Goal: Transaction & Acquisition: Purchase product/service

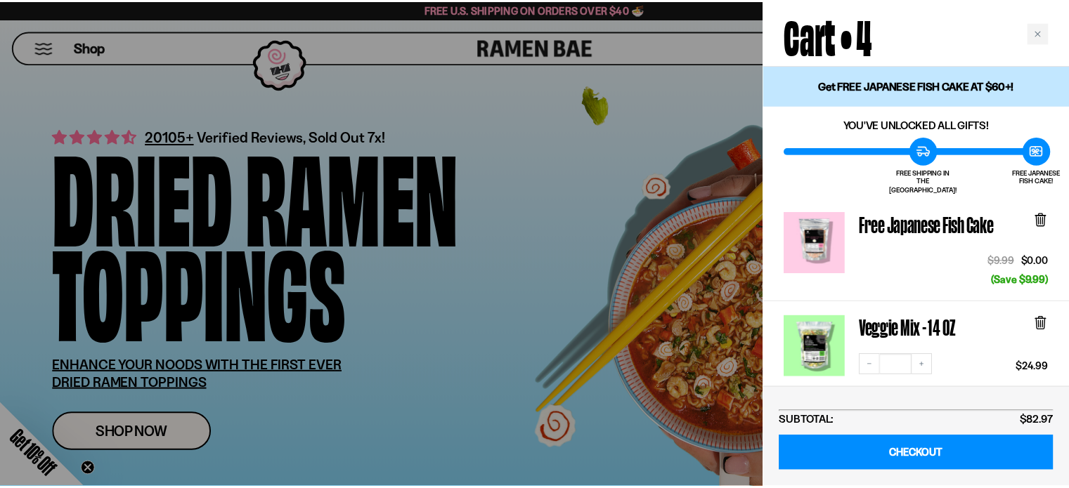
scroll to position [910, 0]
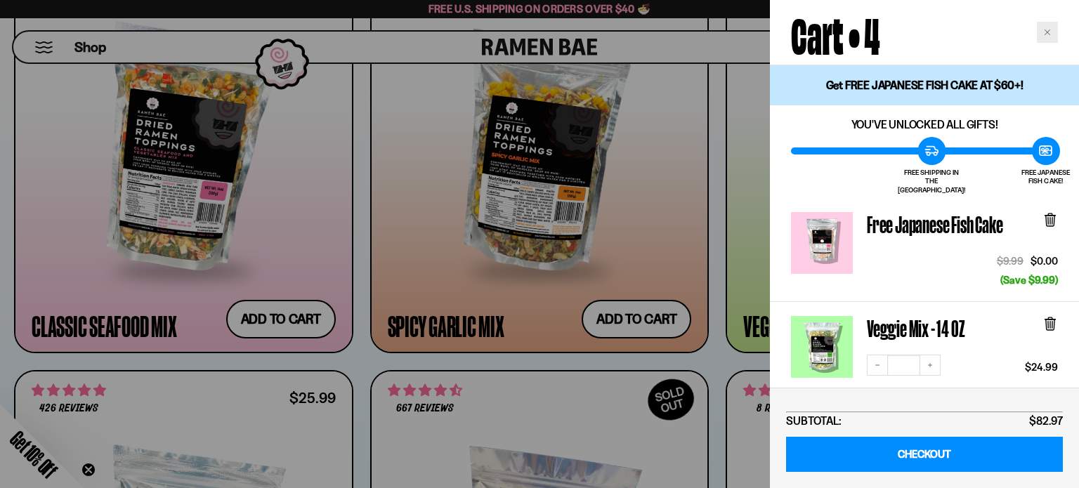
click at [1045, 32] on icon "Close cart" at bounding box center [1047, 32] width 7 height 7
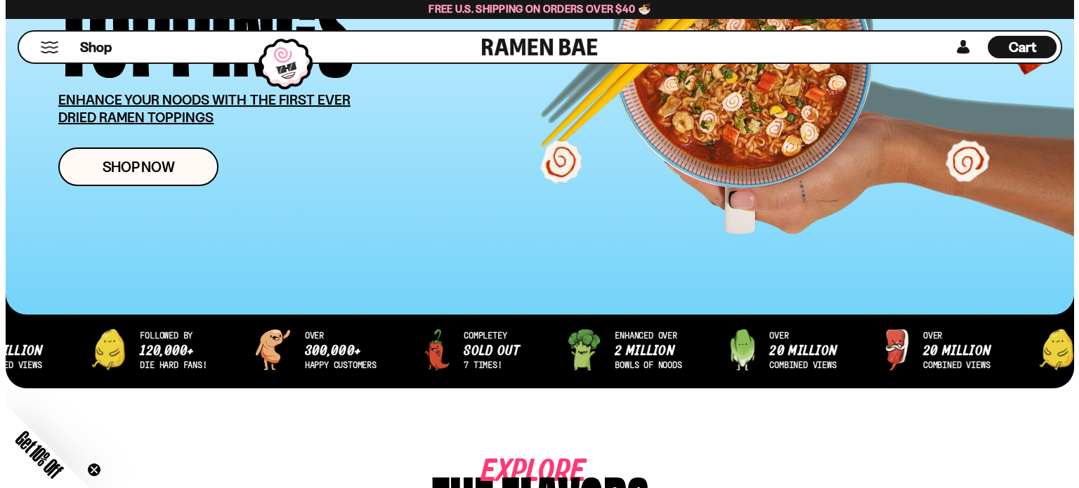
scroll to position [138, 0]
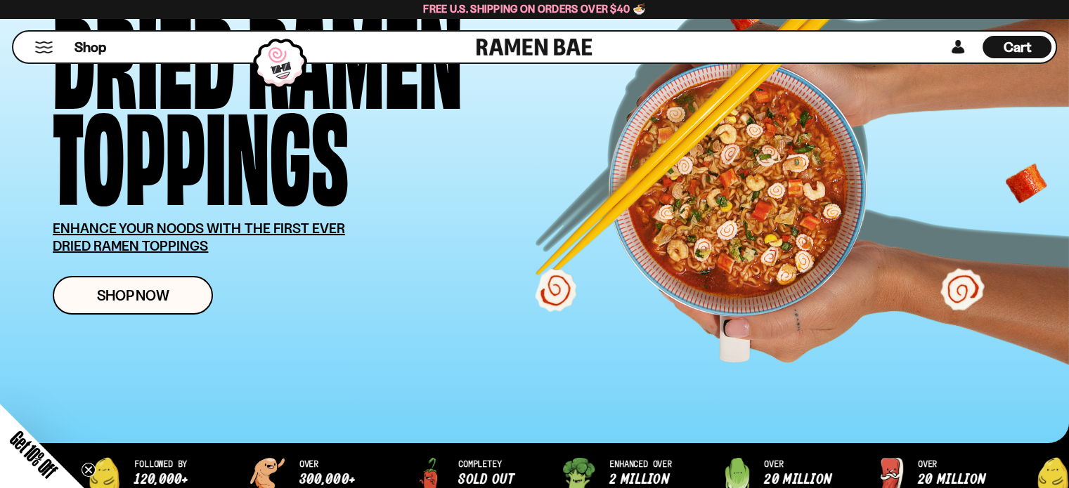
click at [999, 50] on div "Cart D0381C2F-513E-4F90-8A41-6F0A75DCBAAA" at bounding box center [1016, 47] width 69 height 22
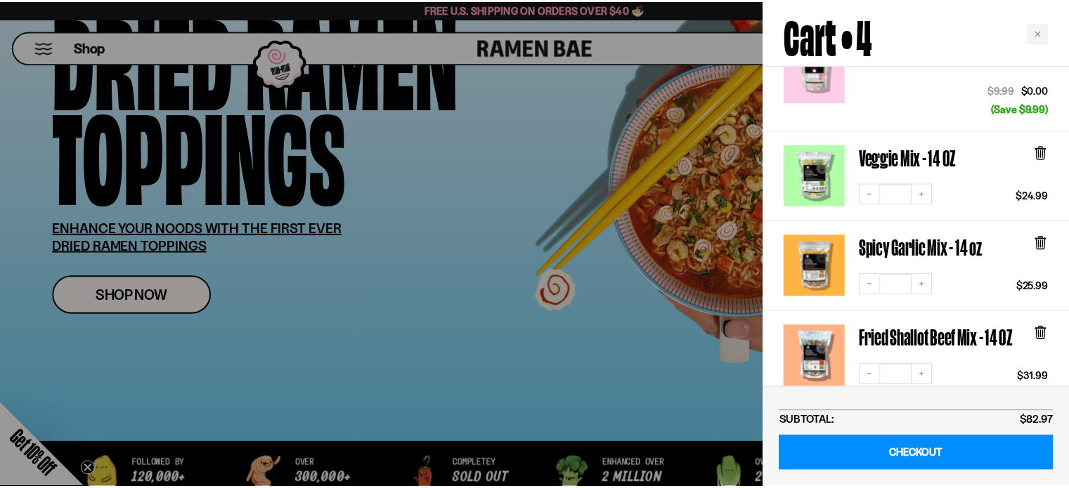
scroll to position [176, 0]
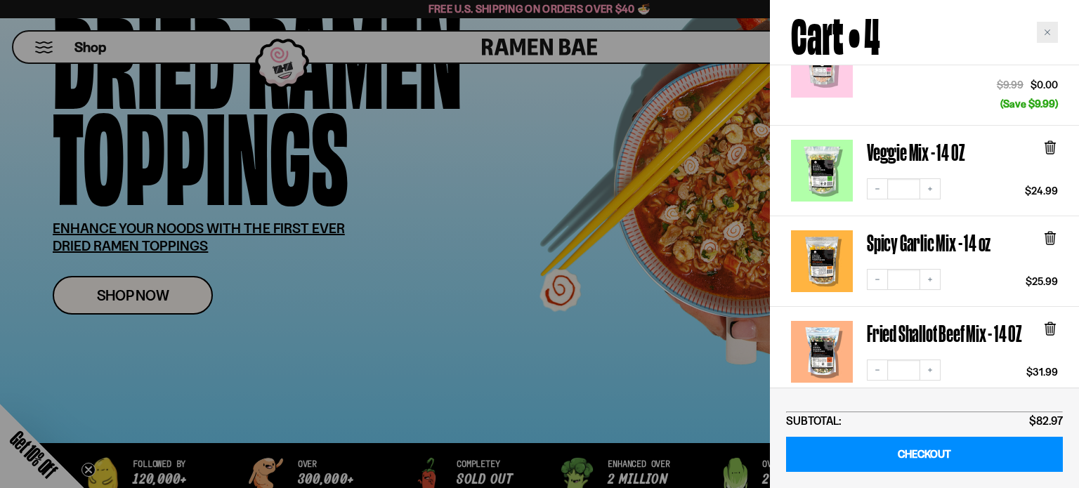
click at [1050, 32] on icon "Close cart" at bounding box center [1047, 32] width 7 height 7
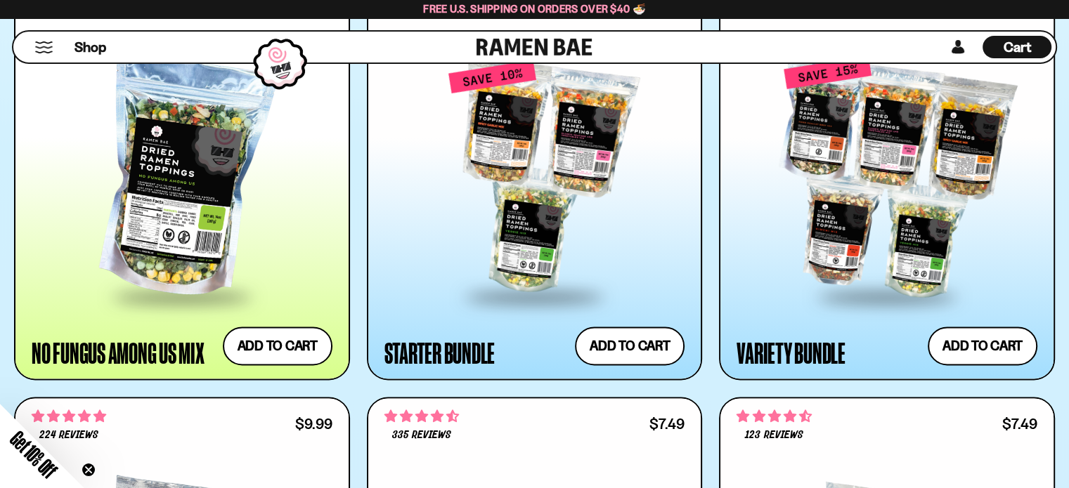
scroll to position [1719, 0]
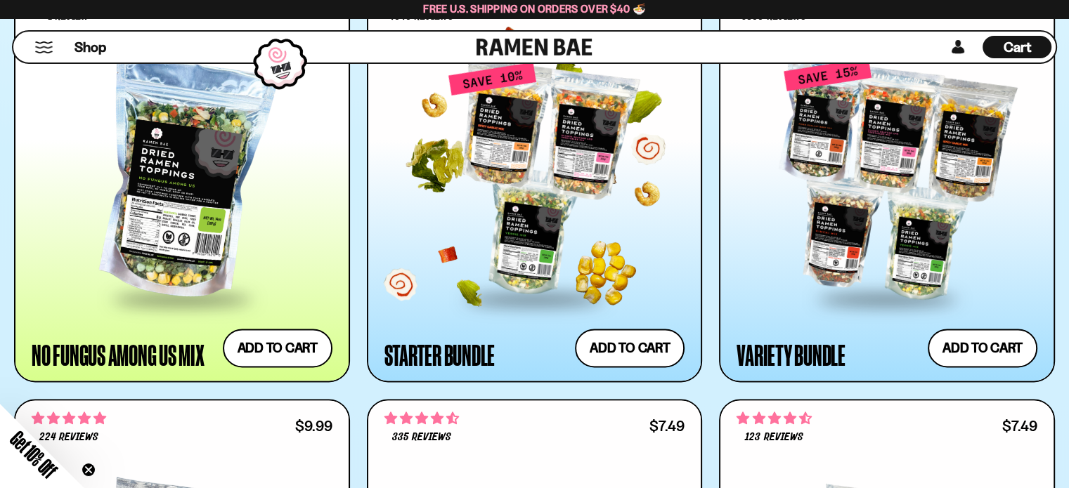
click at [540, 244] on div at bounding box center [534, 179] width 301 height 236
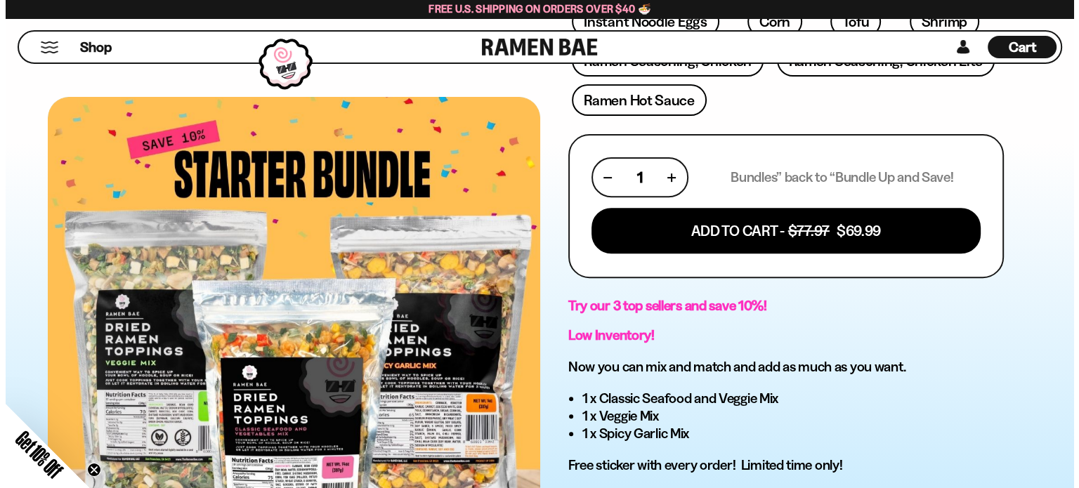
scroll to position [499, 0]
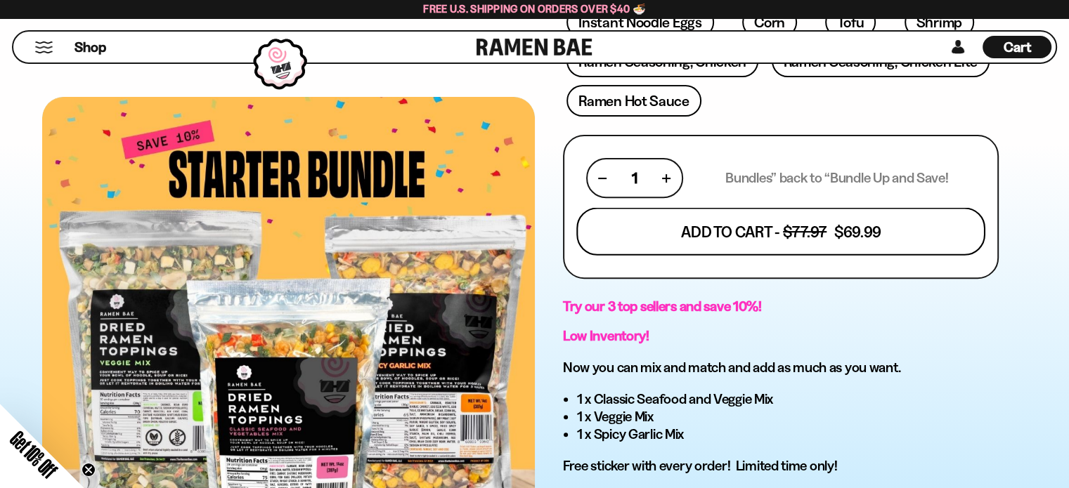
click at [858, 228] on button "Add To Cart - $77.97 $69.99" at bounding box center [780, 232] width 409 height 48
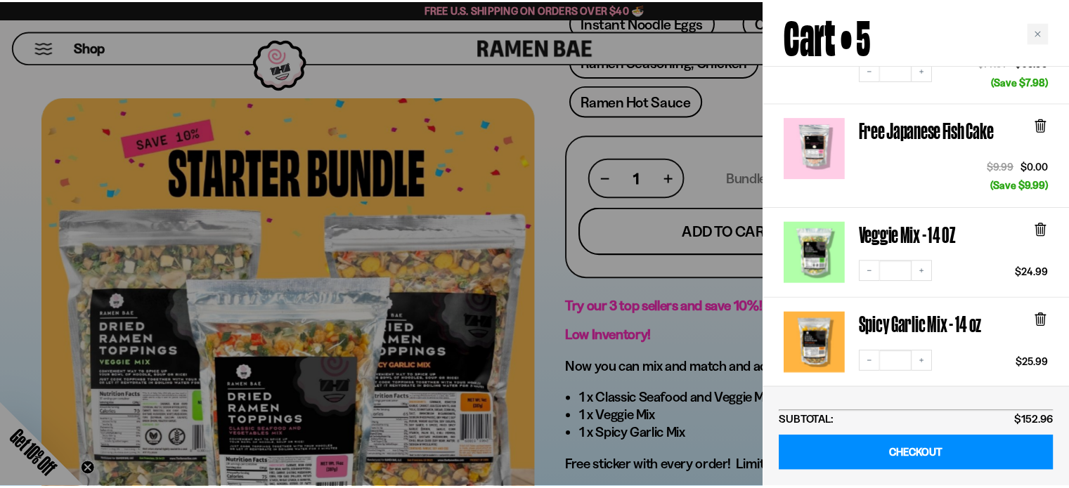
scroll to position [233, 0]
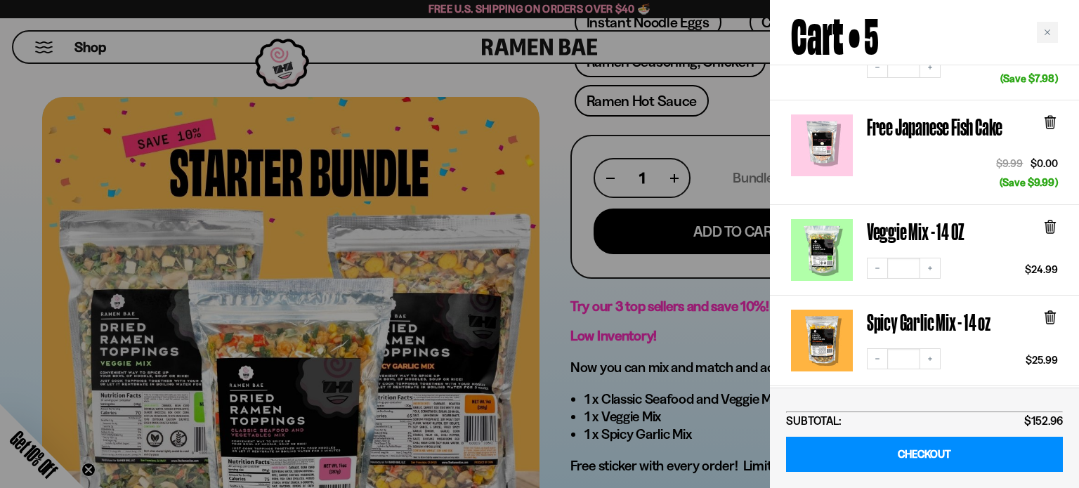
click at [1048, 222] on icon at bounding box center [1050, 227] width 8 height 11
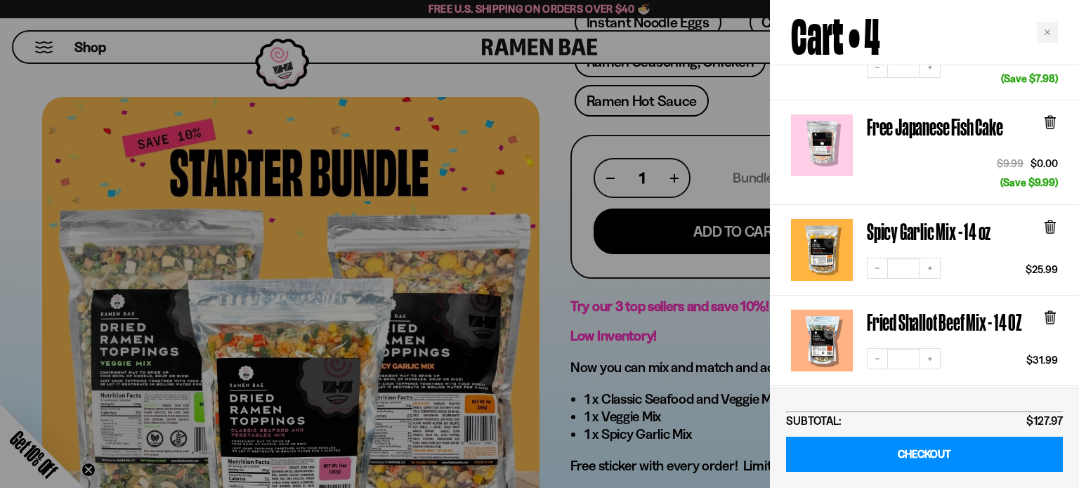
click at [1046, 222] on icon at bounding box center [1050, 227] width 8 height 11
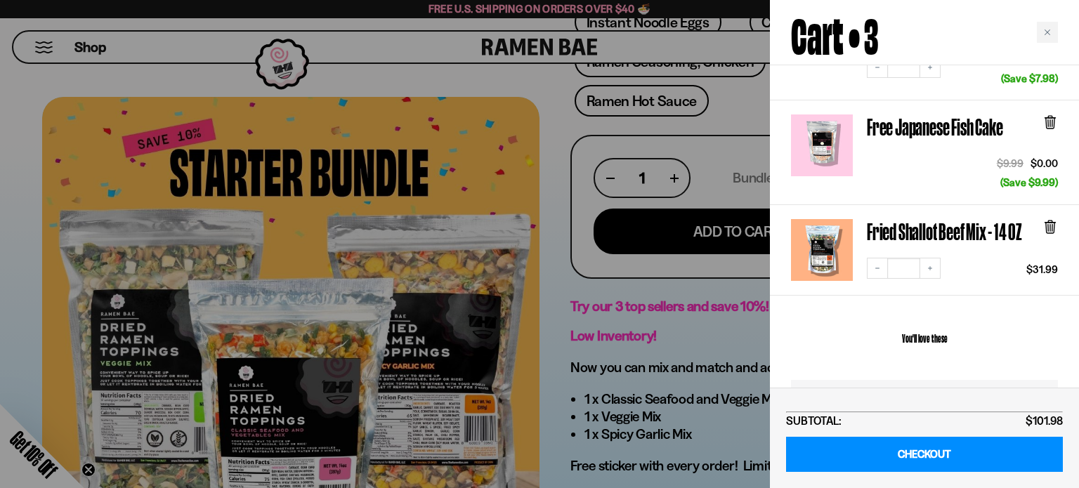
click at [1048, 221] on icon at bounding box center [1050, 226] width 4 height 11
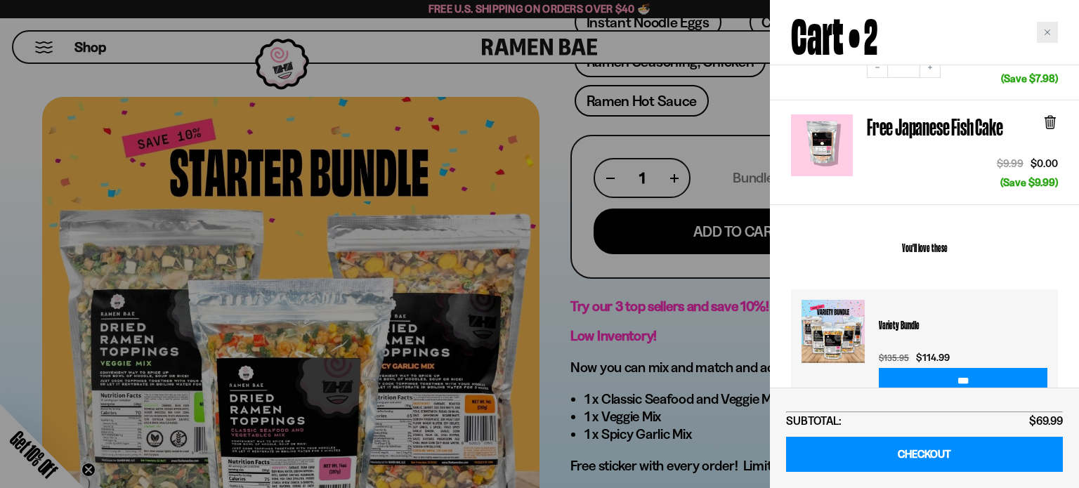
click at [1043, 31] on div "Close cart" at bounding box center [1047, 32] width 21 height 21
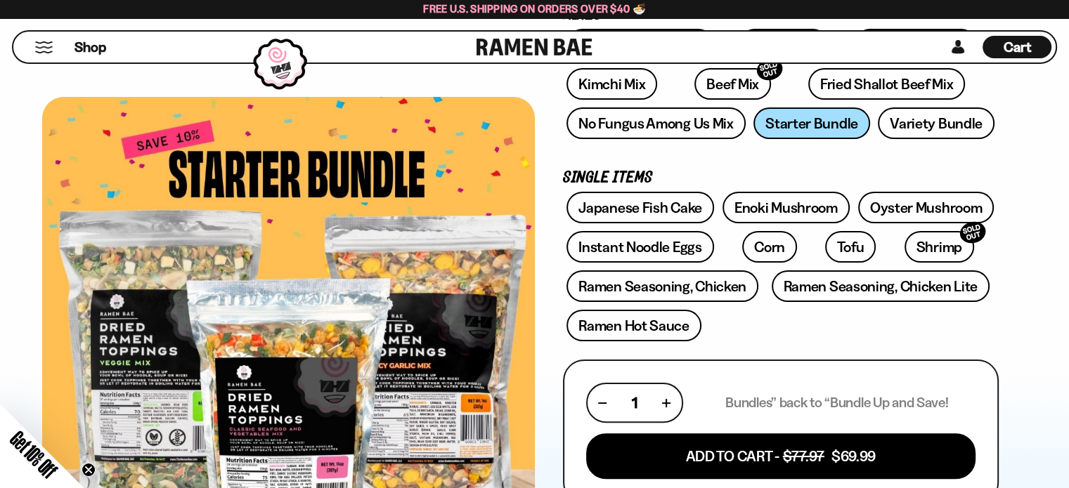
scroll to position [275, 0]
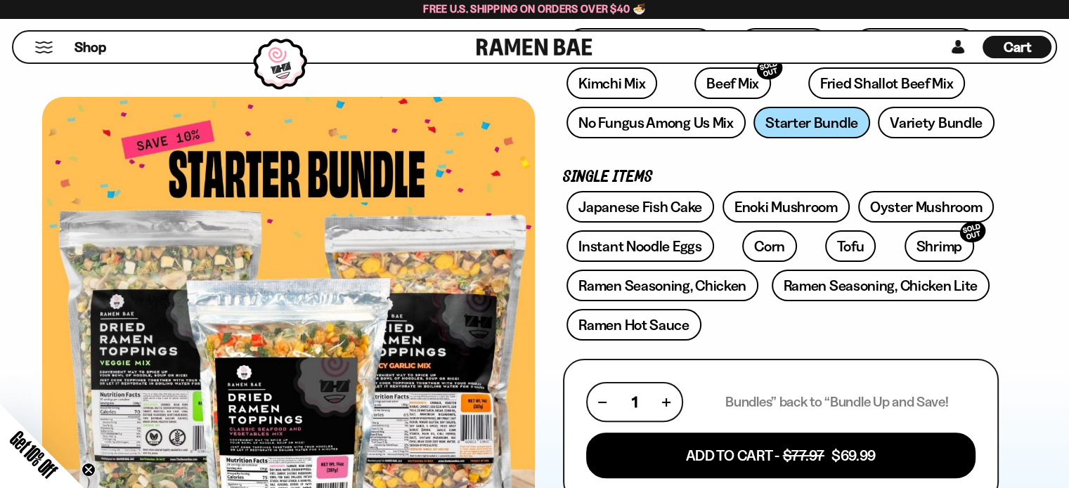
click at [999, 241] on div "4845 reviews Starter Bundle Get Our 3 Most Popular Mixes! FREE SHIPPING on all …" at bounding box center [781, 376] width 492 height 1118
